Goal: Information Seeking & Learning: Learn about a topic

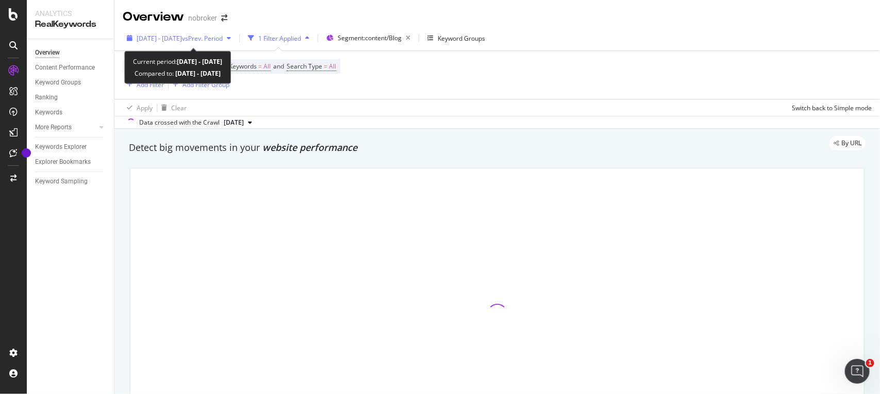
click at [223, 38] on span "vs Prev. Period" at bounding box center [202, 38] width 41 height 9
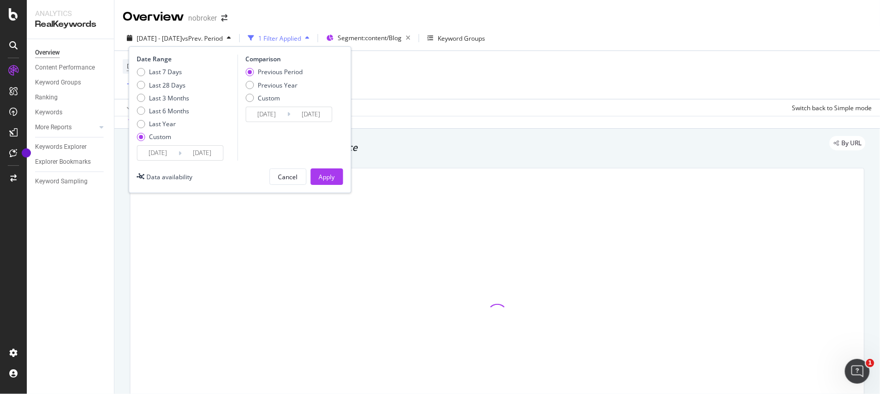
click at [169, 154] on input "[DATE]" at bounding box center [158, 153] width 41 height 14
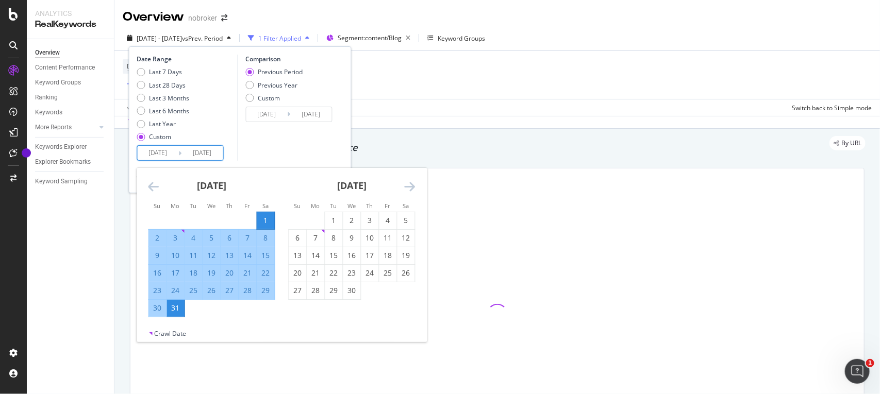
click at [410, 182] on icon "Move forward to switch to the next month." at bounding box center [410, 186] width 11 height 12
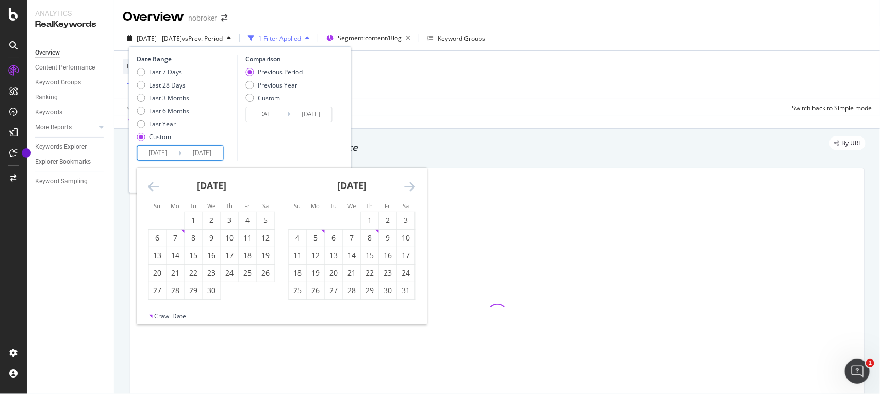
click at [410, 182] on icon "Move forward to switch to the next month." at bounding box center [410, 186] width 11 height 12
click at [391, 222] on div "1" at bounding box center [388, 221] width 18 height 10
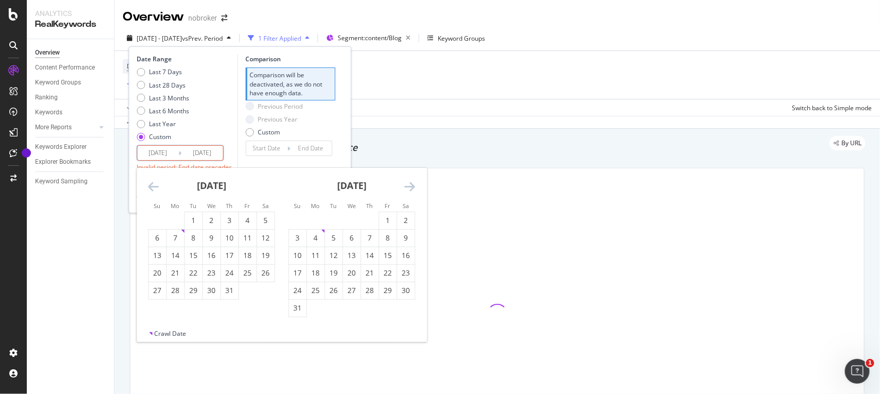
type input "[DATE]"
click at [294, 308] on div "31" at bounding box center [298, 308] width 18 height 10
type input "[DATE]"
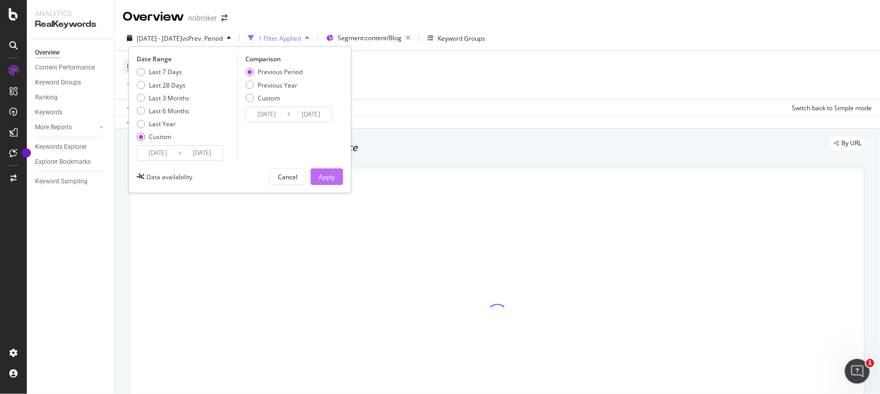
click at [330, 178] on div "Apply" at bounding box center [327, 177] width 16 height 9
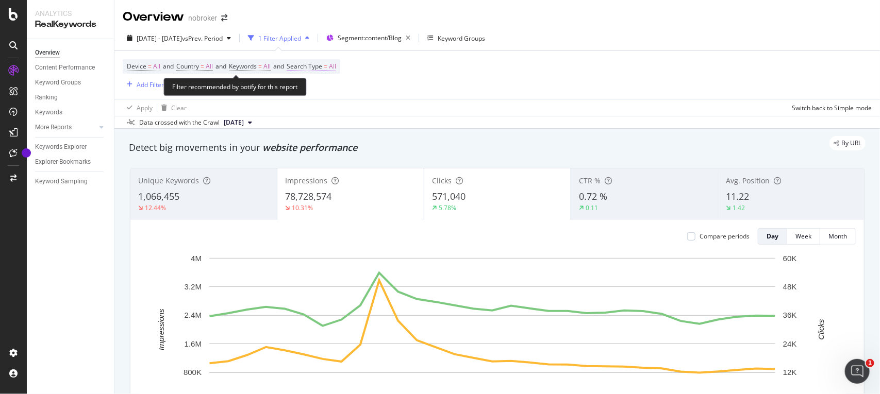
click at [336, 69] on span "All" at bounding box center [332, 66] width 7 height 14
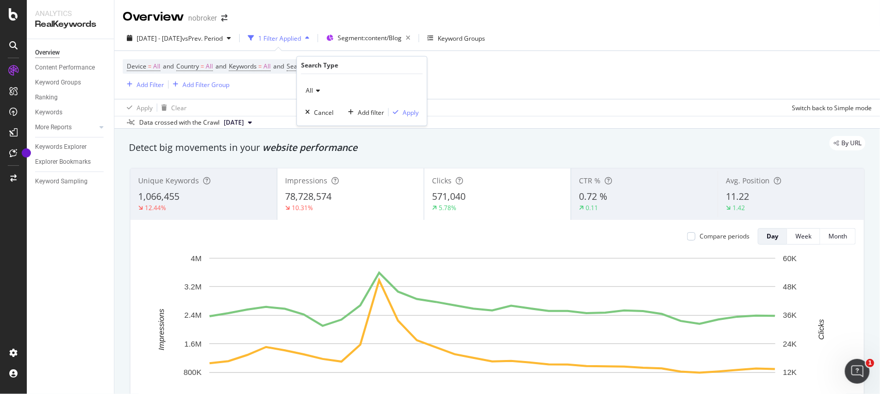
click at [315, 91] on icon at bounding box center [316, 91] width 7 height 6
click at [320, 127] on span "Web" at bounding box center [316, 125] width 13 height 9
click at [417, 115] on div "Apply" at bounding box center [411, 112] width 16 height 9
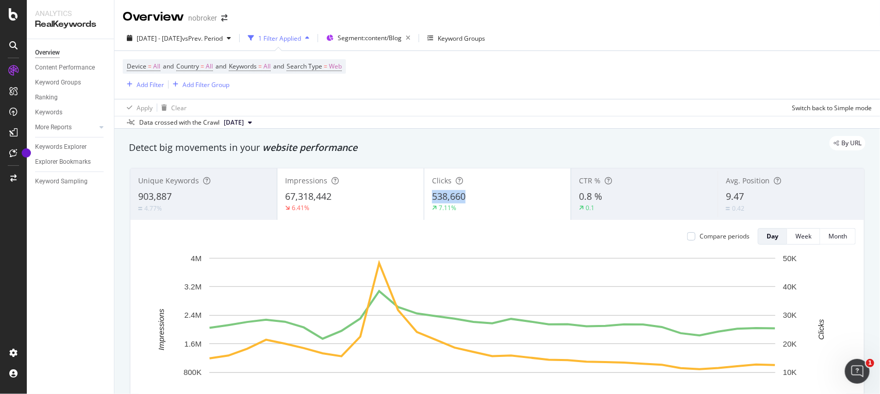
copy span "538,660"
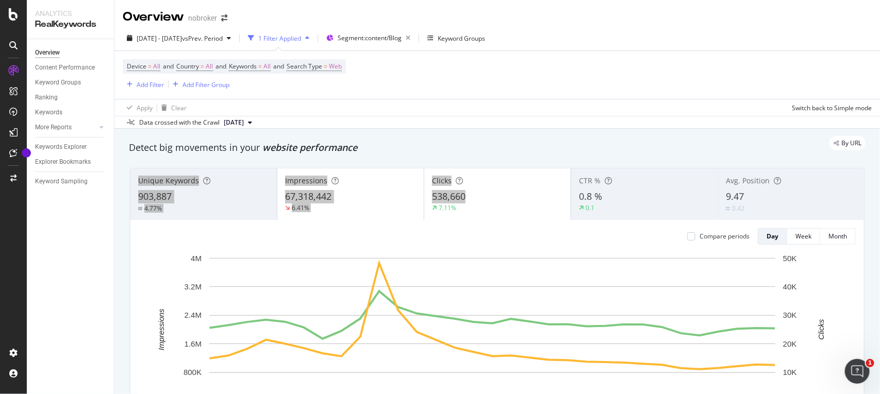
drag, startPoint x: 492, startPoint y: 200, endPoint x: 445, endPoint y: 152, distance: 67.1
click at [445, 152] on div "Detect big movements in your website performance Unique Keywords 903,887 4.77% …" at bounding box center [497, 302] width 747 height 333
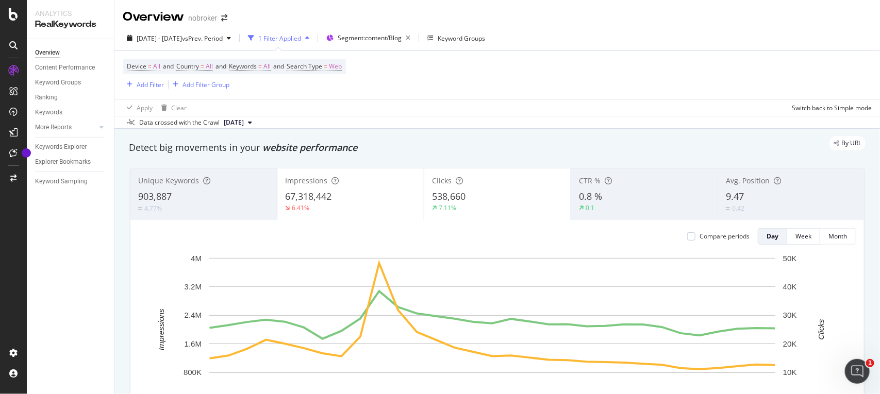
click at [385, 125] on div "Data crossed with the Crawl [DATE]" at bounding box center [497, 122] width 766 height 12
copy span "67,318,442"
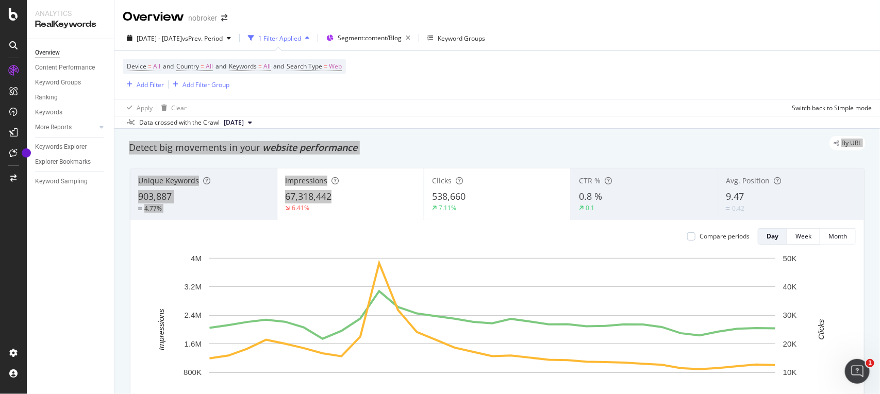
drag, startPoint x: 334, startPoint y: 197, endPoint x: 440, endPoint y: 140, distance: 120.4
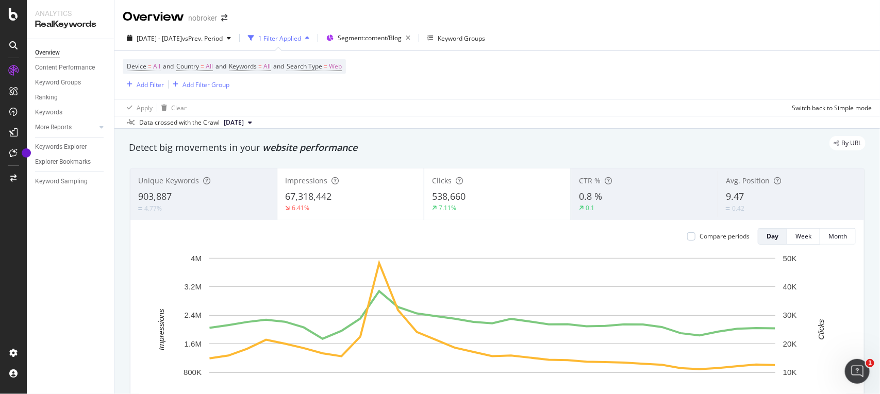
click at [387, 138] on div "By URL" at bounding box center [492, 143] width 747 height 14
copy span "903,887"
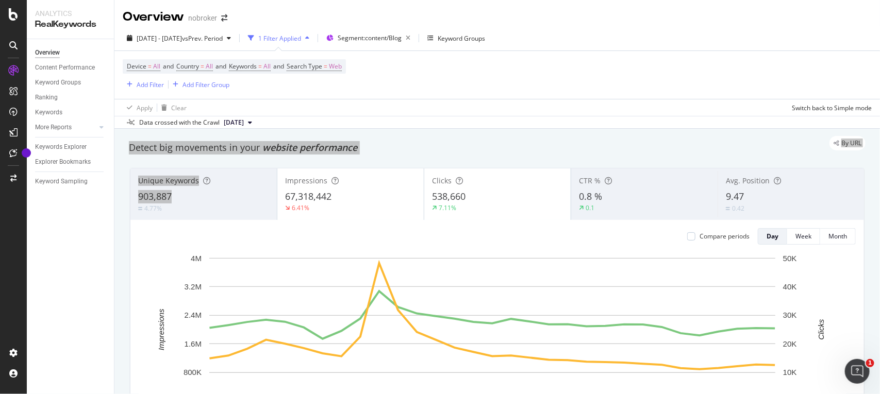
drag, startPoint x: 191, startPoint y: 196, endPoint x: 455, endPoint y: 122, distance: 274.4
click at [455, 122] on div "Overview nobroker [DATE] - [DATE] vs Prev. Period 1 Filter Applied Segment: con…" at bounding box center [497, 197] width 766 height 394
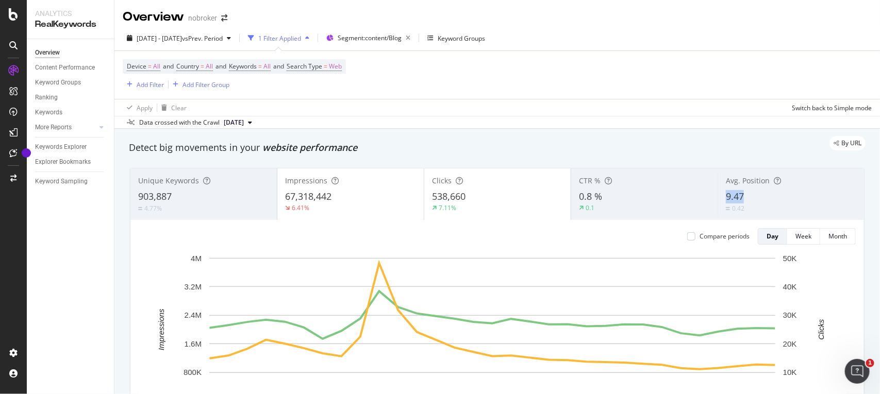
copy span "9.47"
drag, startPoint x: 753, startPoint y: 198, endPoint x: 495, endPoint y: 165, distance: 259.9
click at [495, 165] on div "Unique Keywords 903,887 4.77% Impressions 67,318,442 6.41% Clicks 538,660 7.11%…" at bounding box center [497, 314] width 747 height 309
click at [342, 66] on span "Web" at bounding box center [335, 66] width 13 height 14
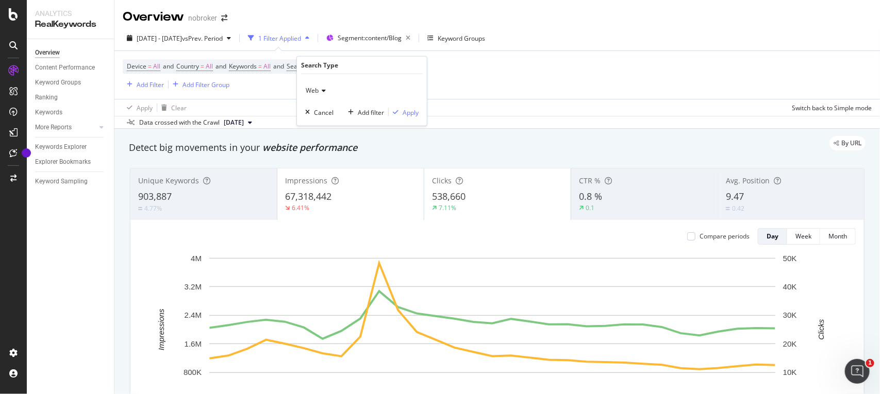
click at [312, 90] on span "Web" at bounding box center [312, 90] width 13 height 9
click at [311, 138] on span "Image" at bounding box center [319, 138] width 18 height 9
click at [401, 117] on div "Apply" at bounding box center [404, 112] width 30 height 9
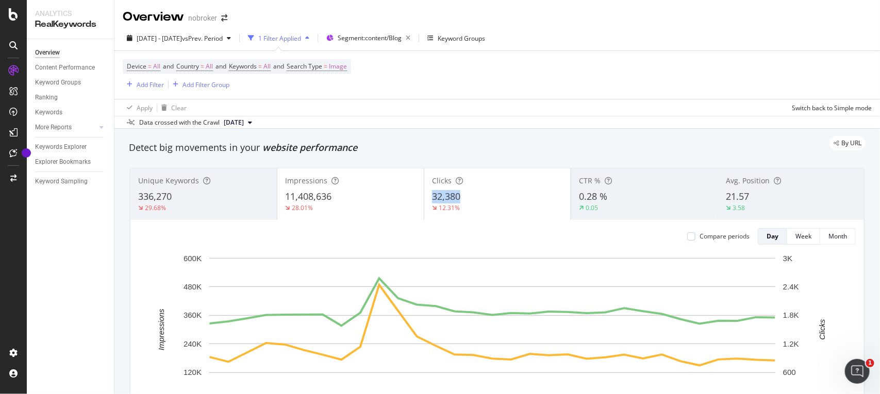
copy span "32,380"
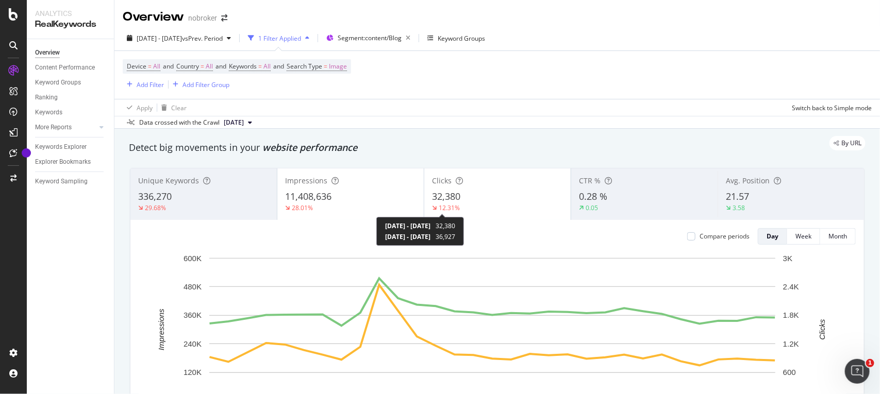
drag, startPoint x: 464, startPoint y: 200, endPoint x: 446, endPoint y: 204, distance: 18.0
click at [446, 204] on div "Clicks 32,380 12.31%" at bounding box center [497, 194] width 146 height 46
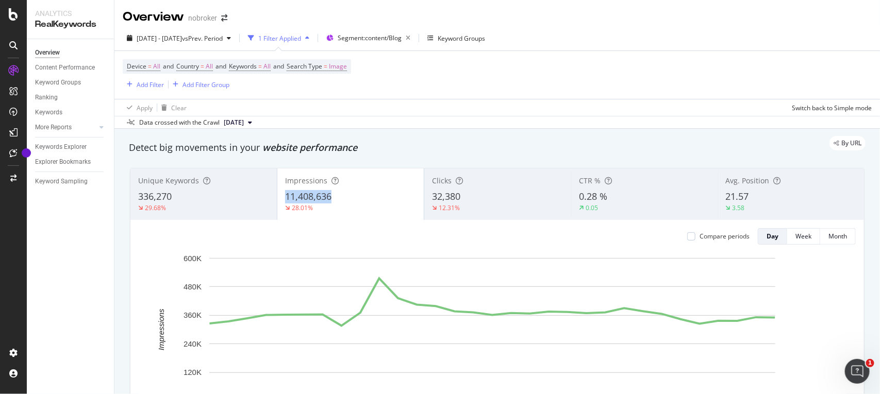
copy span "11,408,636"
drag, startPoint x: 347, startPoint y: 200, endPoint x: 455, endPoint y: 195, distance: 108.4
click at [455, 195] on div "Unique Keywords 336,270 29.68% Impressions 11,408,636 28.01% Clicks 32,380 12.3…" at bounding box center [497, 195] width 734 height 52
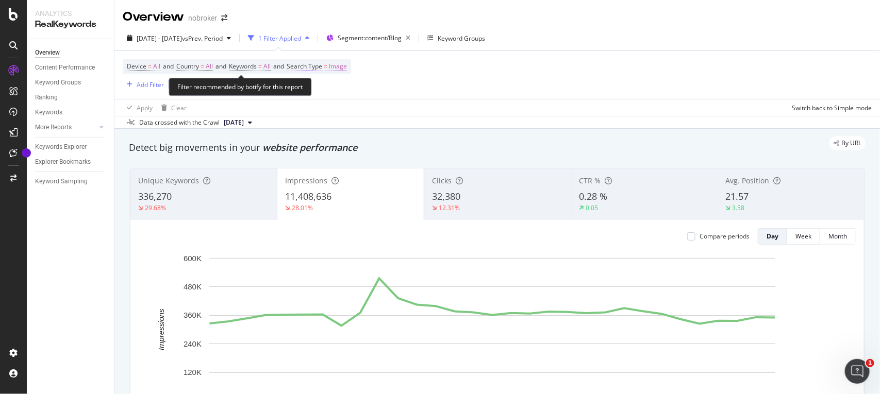
click at [347, 66] on span "Image" at bounding box center [338, 66] width 18 height 14
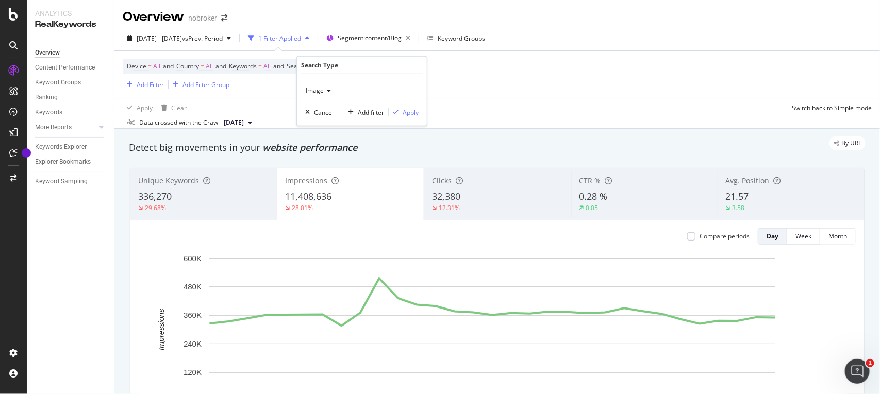
click at [312, 87] on span "Image" at bounding box center [315, 90] width 18 height 9
click at [321, 112] on div "All" at bounding box center [363, 111] width 110 height 13
click at [407, 113] on div "Apply" at bounding box center [411, 112] width 16 height 9
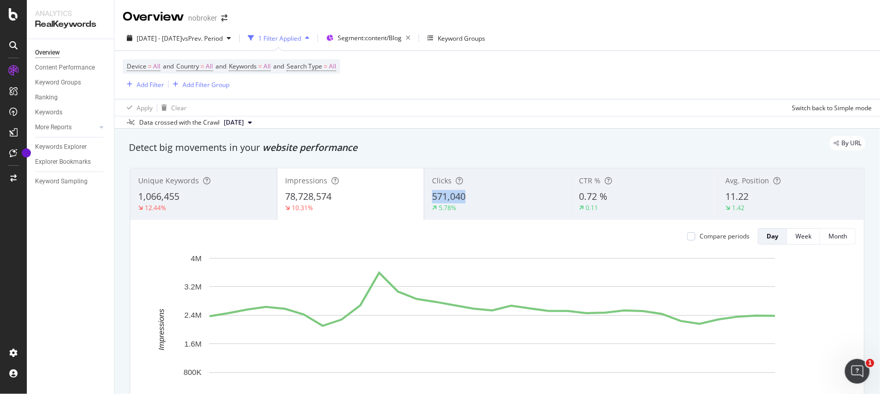
copy span "571,040"
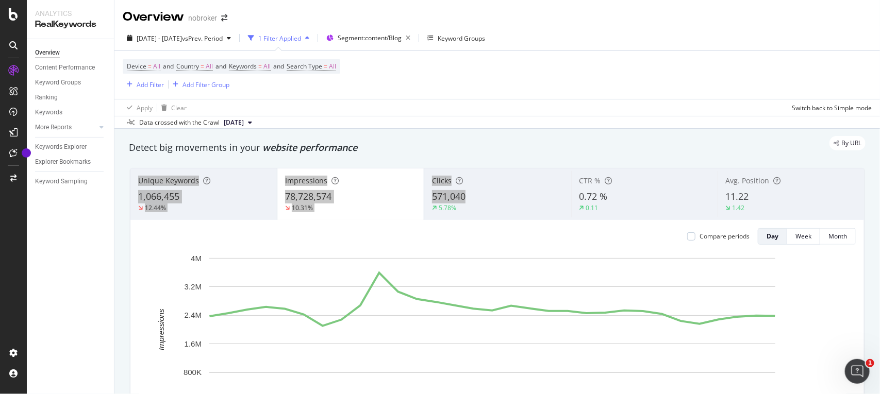
drag, startPoint x: 475, startPoint y: 198, endPoint x: 453, endPoint y: 156, distance: 48.4
click at [453, 156] on div "Detect big movements in your website performance Unique Keywords 1,066,455 12.4…" at bounding box center [497, 302] width 747 height 333
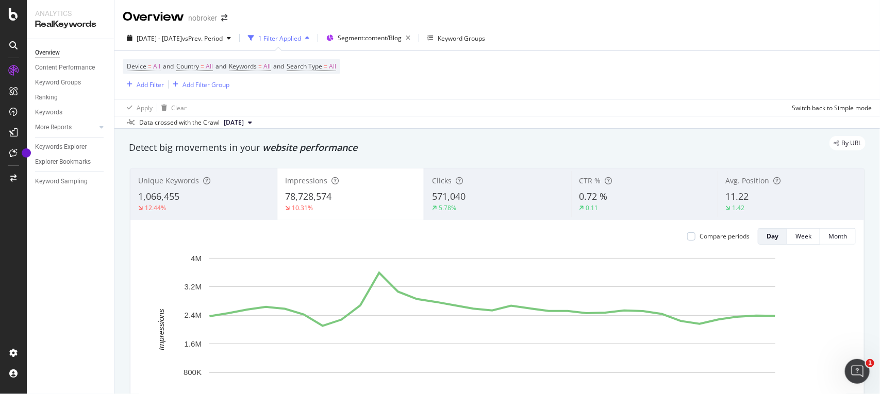
click at [391, 147] on div "By URL" at bounding box center [492, 143] width 747 height 14
copy span "78,728,574"
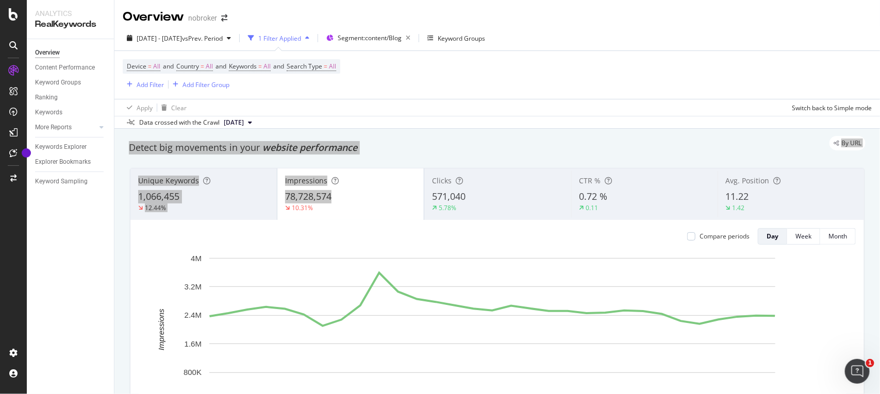
drag, startPoint x: 340, startPoint y: 198, endPoint x: 441, endPoint y: 137, distance: 118.2
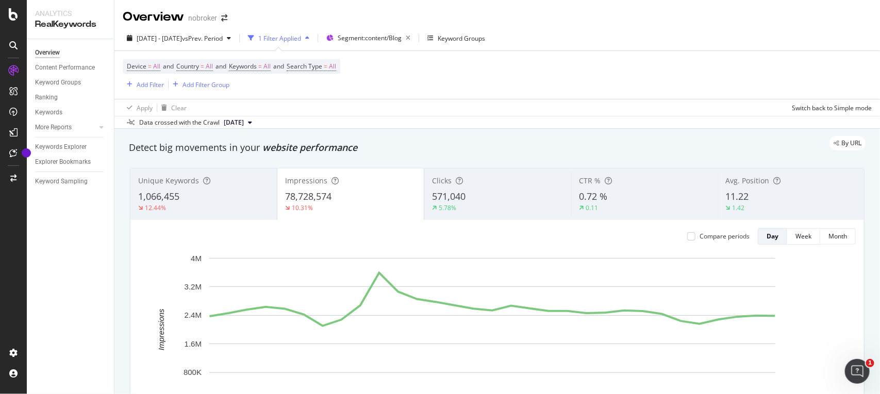
click at [375, 147] on div "By URL" at bounding box center [492, 143] width 747 height 14
copy span "1,066,455"
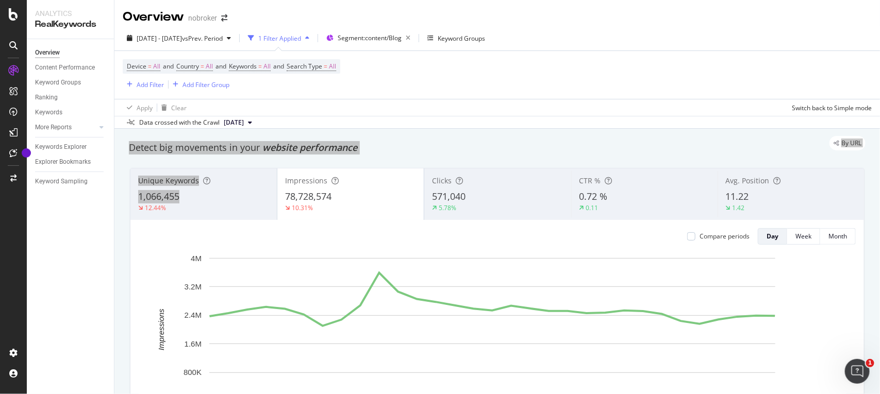
drag, startPoint x: 194, startPoint y: 200, endPoint x: 438, endPoint y: 120, distance: 256.5
click at [438, 120] on div "Overview nobroker [DATE] - [DATE] vs Prev. Period 1 Filter Applied Segment: con…" at bounding box center [497, 197] width 766 height 394
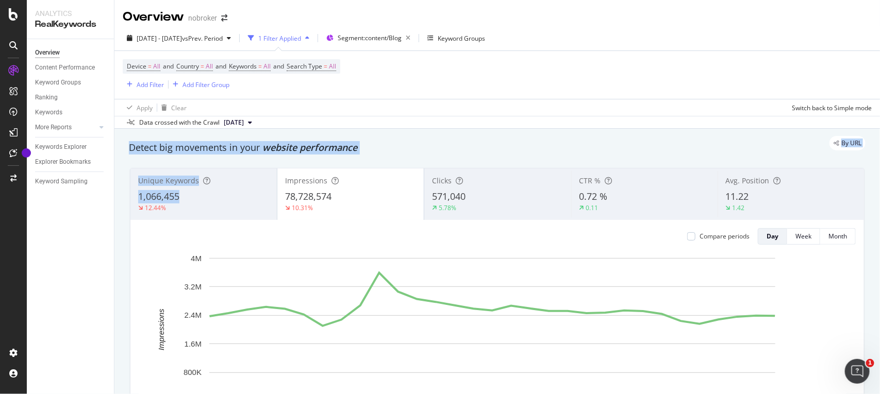
click at [753, 156] on div "Detect big movements in your website performance" at bounding box center [497, 148] width 747 height 24
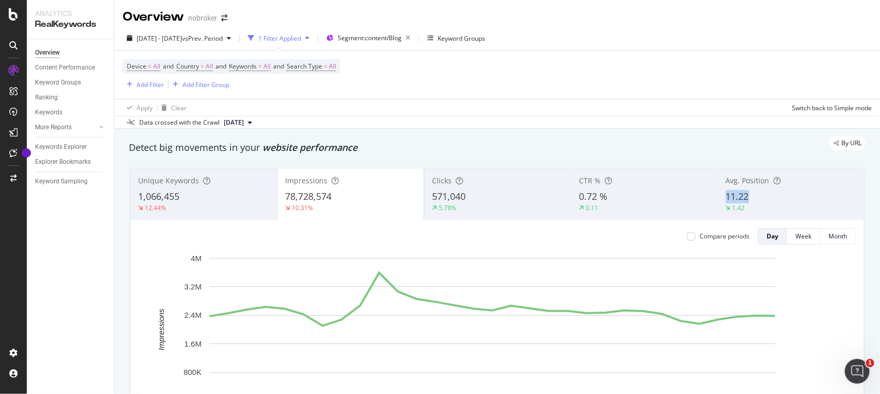
copy span "11.22"
drag, startPoint x: 753, startPoint y: 196, endPoint x: 495, endPoint y: 164, distance: 259.2
click at [495, 164] on div "Unique Keywords 1,066,455 12.44% Impressions 78,728,574 10.31% Clicks 571,040 5…" at bounding box center [497, 314] width 747 height 309
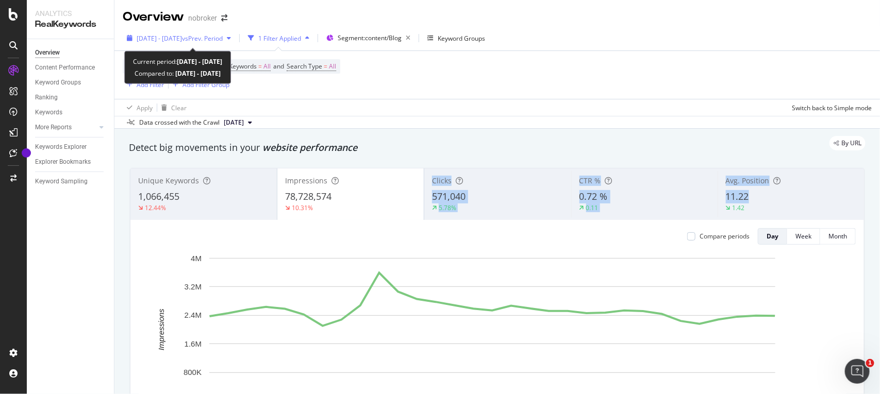
click at [206, 40] on span "vs Prev. Period" at bounding box center [202, 38] width 41 height 9
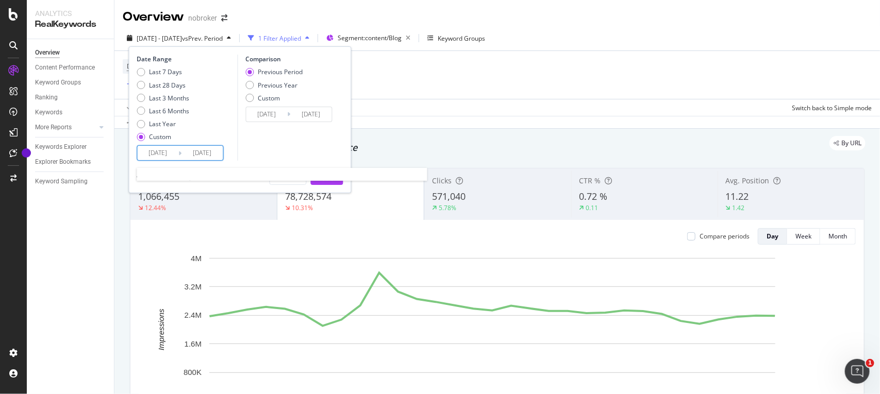
click at [174, 151] on input "[DATE]" at bounding box center [158, 153] width 41 height 14
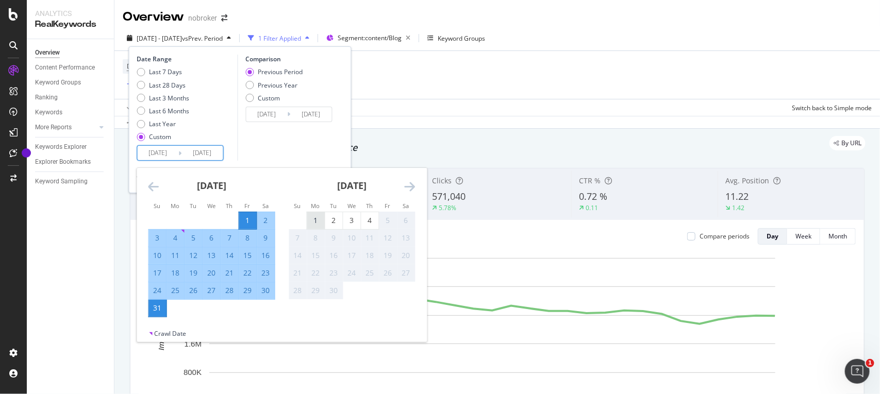
click at [315, 220] on div "1" at bounding box center [316, 221] width 18 height 10
type input "[DATE]"
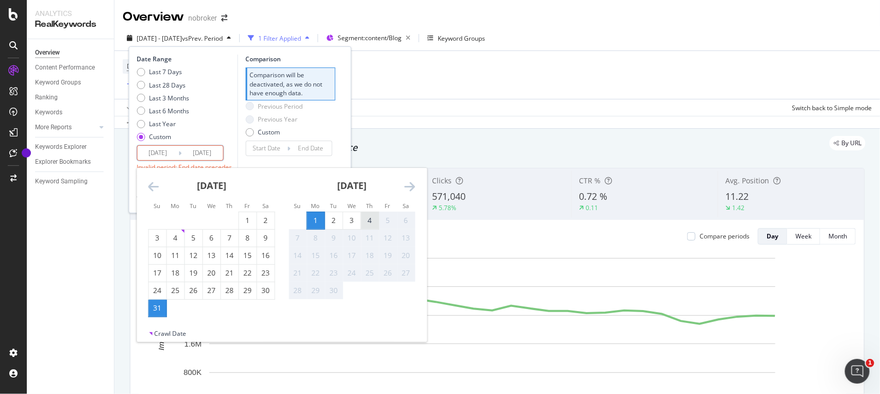
click at [367, 222] on div "4" at bounding box center [370, 221] width 18 height 10
type input "[DATE]"
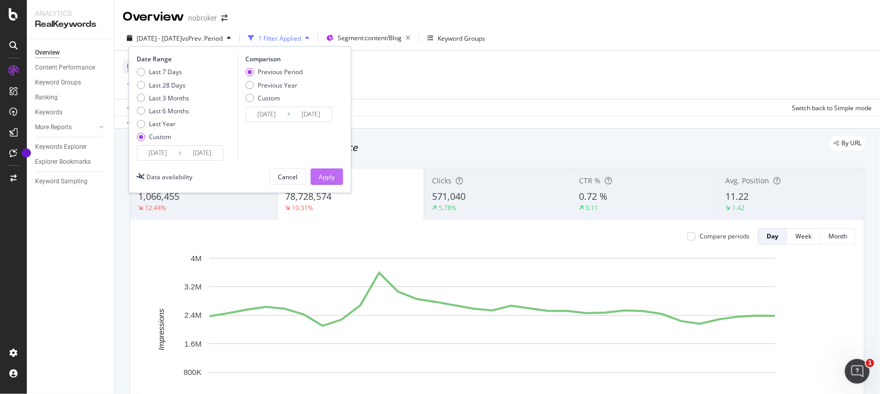
click at [334, 171] on div "Apply" at bounding box center [327, 176] width 16 height 15
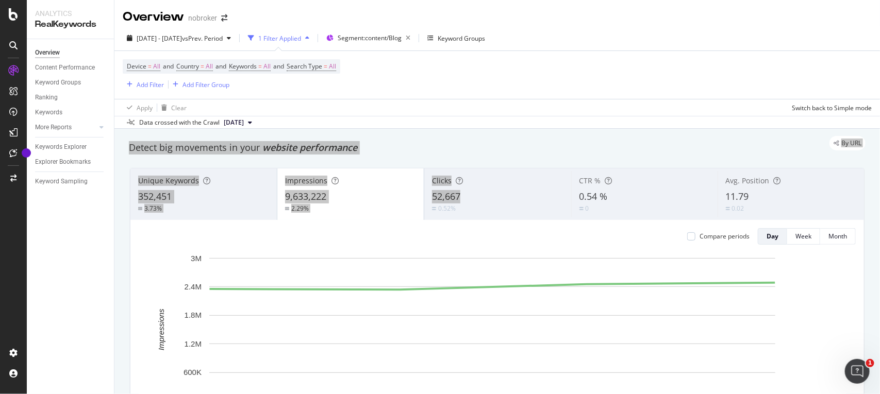
drag, startPoint x: 474, startPoint y: 198, endPoint x: 486, endPoint y: 148, distance: 51.8
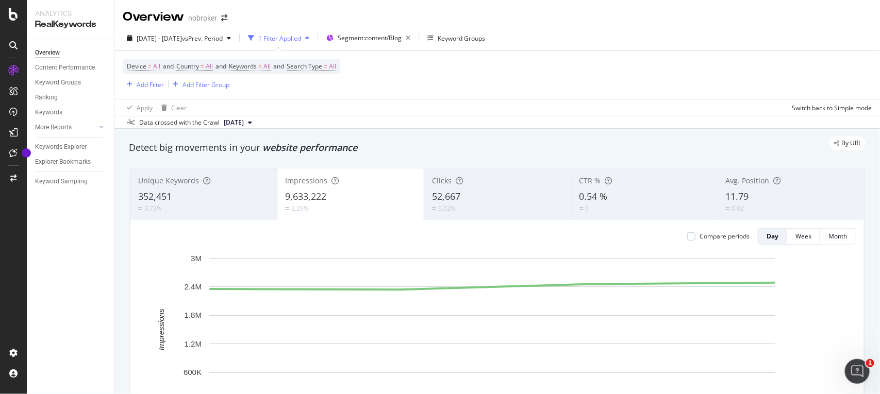
click at [388, 128] on div "Data crossed with the Crawl [DATE]" at bounding box center [497, 122] width 766 height 12
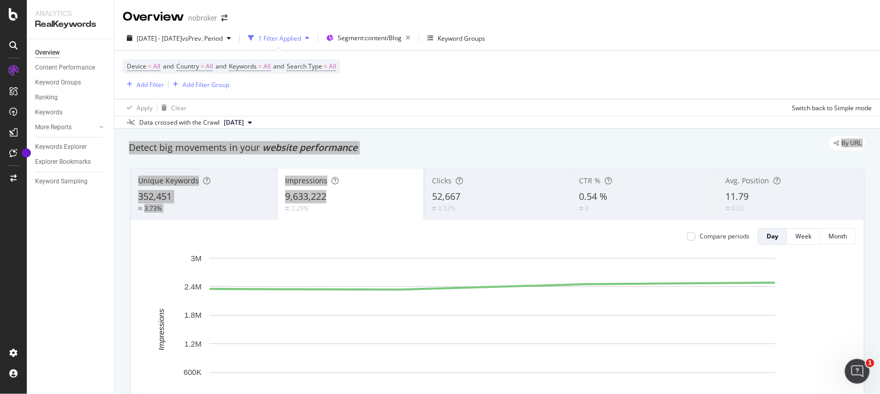
drag, startPoint x: 333, startPoint y: 194, endPoint x: 452, endPoint y: 140, distance: 131.0
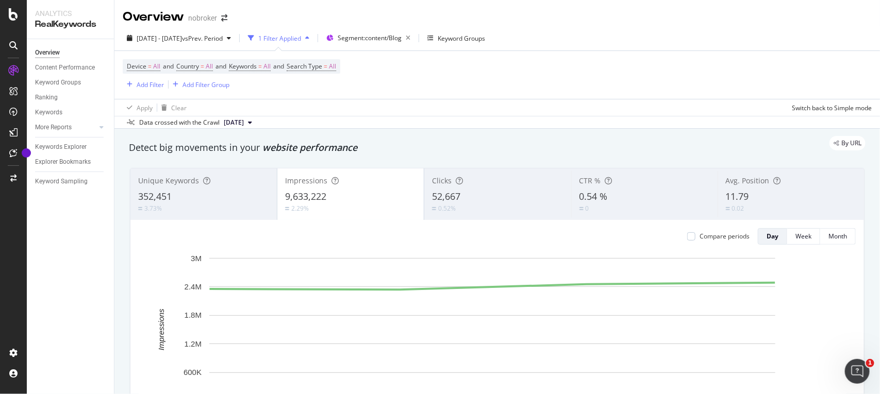
click at [373, 136] on div "By URL" at bounding box center [492, 143] width 747 height 14
drag, startPoint x: 198, startPoint y: 197, endPoint x: 124, endPoint y: 200, distance: 74.8
click at [124, 200] on div "Unique Keywords 352,451 3.73% Impressions 9,633,222 2.29% Clicks 52,667 0.52% C…" at bounding box center [497, 314] width 747 height 309
drag, startPoint x: 756, startPoint y: 197, endPoint x: 714, endPoint y: 201, distance: 42.0
click at [718, 201] on div "Avg. Position 11.79 0.02" at bounding box center [791, 194] width 146 height 46
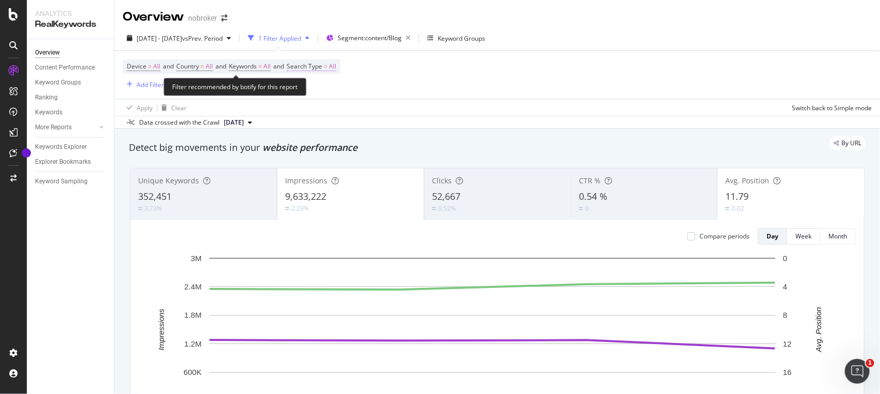
click at [336, 65] on span "All" at bounding box center [332, 66] width 7 height 14
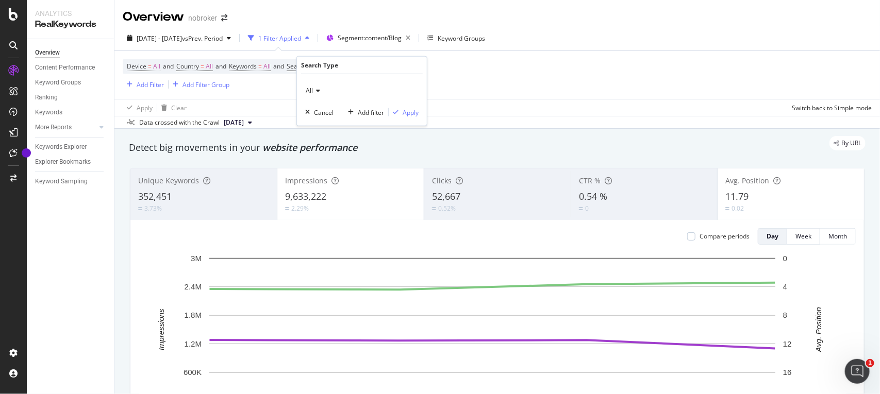
click at [315, 92] on icon at bounding box center [316, 91] width 7 height 6
click at [315, 136] on span "Image" at bounding box center [319, 138] width 18 height 9
click at [401, 113] on div "button" at bounding box center [396, 112] width 14 height 6
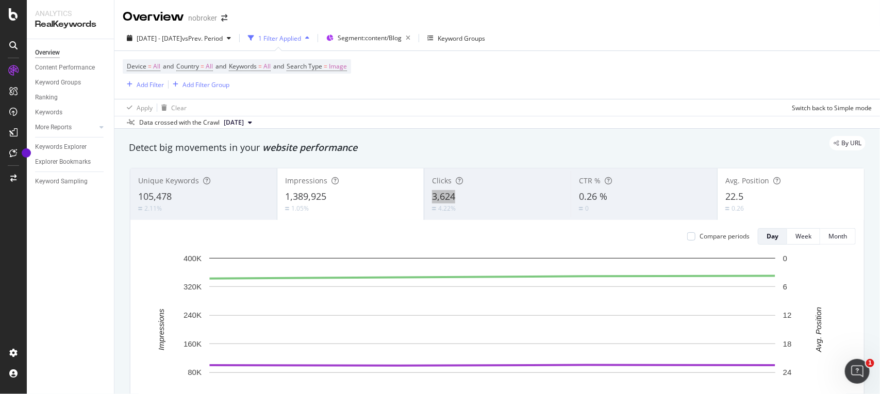
drag, startPoint x: 482, startPoint y: 199, endPoint x: 456, endPoint y: 196, distance: 25.9
click at [456, 196] on div "3,624" at bounding box center [497, 196] width 131 height 13
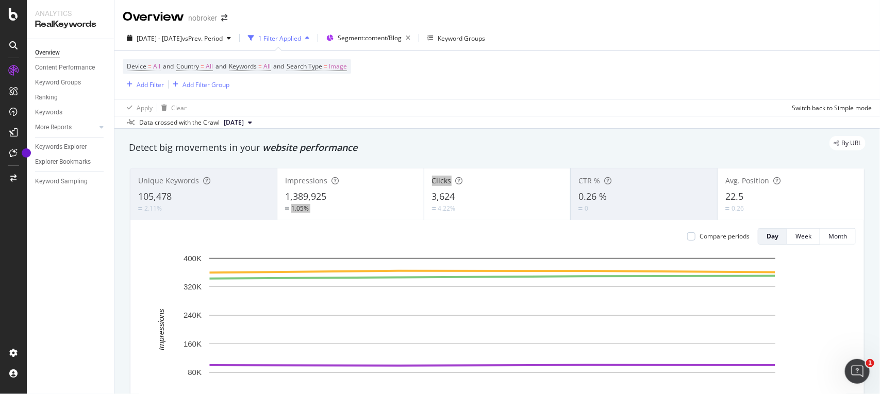
drag, startPoint x: 345, startPoint y: 198, endPoint x: 461, endPoint y: 187, distance: 116.6
click at [461, 187] on div "Unique Keywords 105,478 2.11% Impressions 1,389,925 1.05% Clicks 3,624 4.22% CT…" at bounding box center [497, 195] width 734 height 52
click at [477, 126] on div "Data crossed with the Crawl [DATE]" at bounding box center [497, 122] width 766 height 12
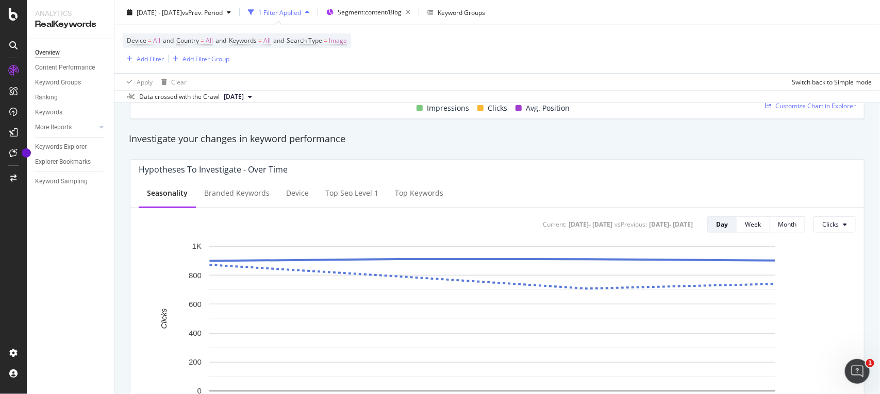
scroll to position [349, 0]
